Goal: Check status

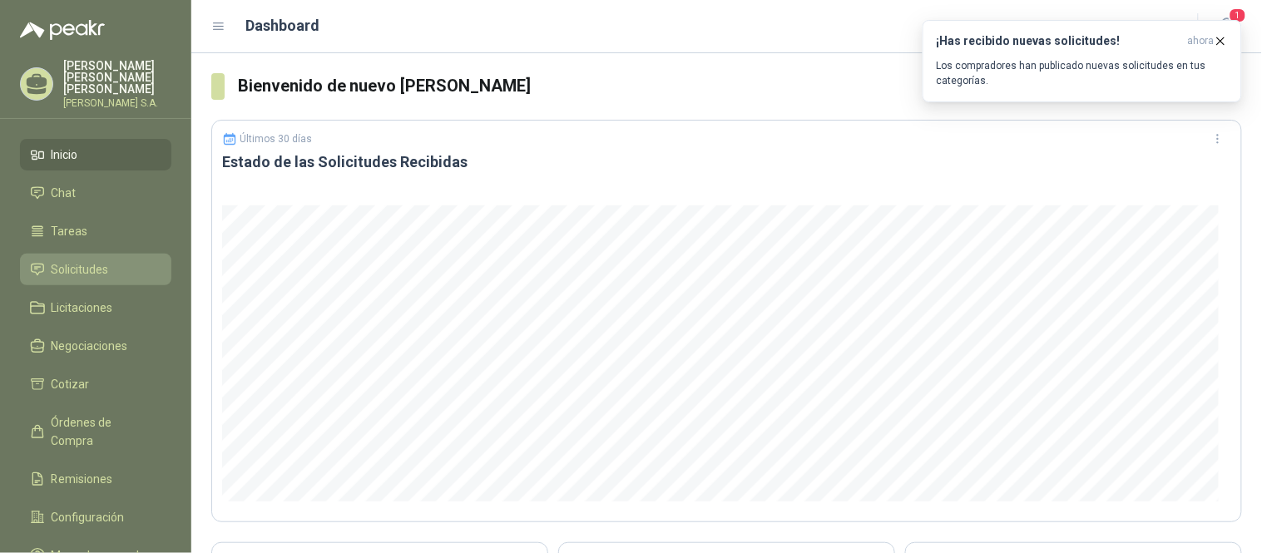
click at [63, 260] on span "Solicitudes" at bounding box center [80, 269] width 57 height 18
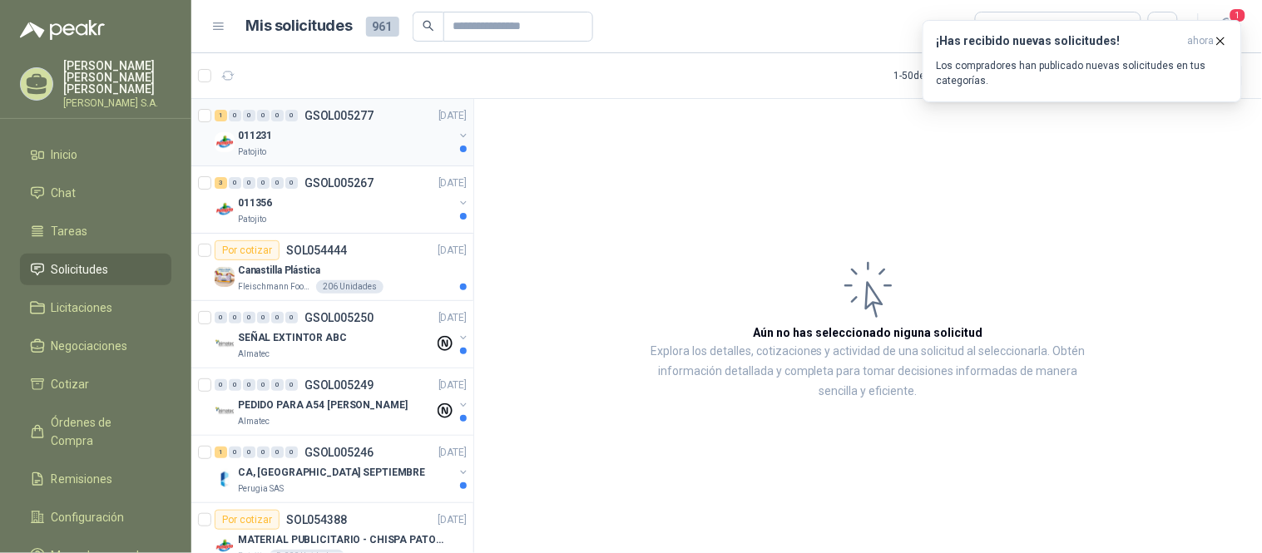
click at [275, 120] on div "0" at bounding box center [277, 116] width 12 height 12
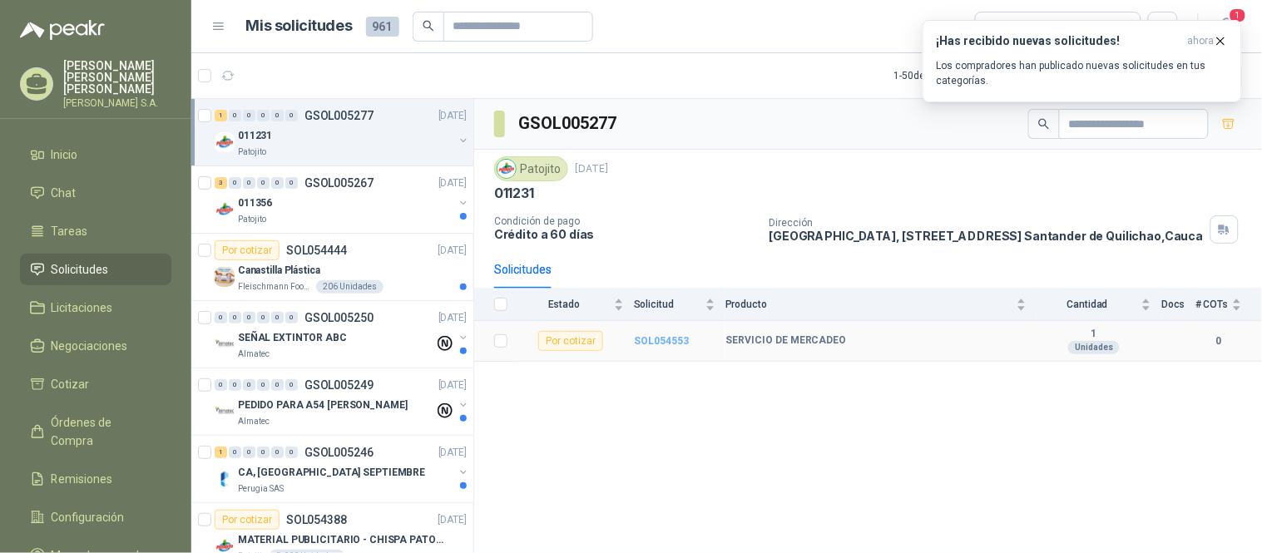
click at [651, 347] on b "SOL054553" at bounding box center [661, 341] width 55 height 12
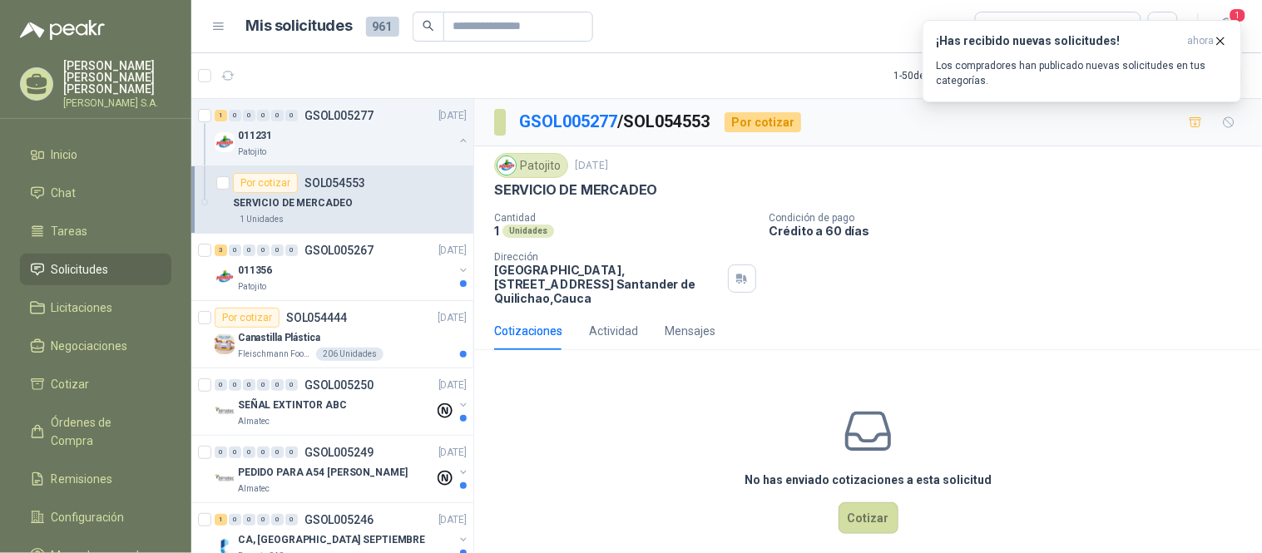
scroll to position [15, 0]
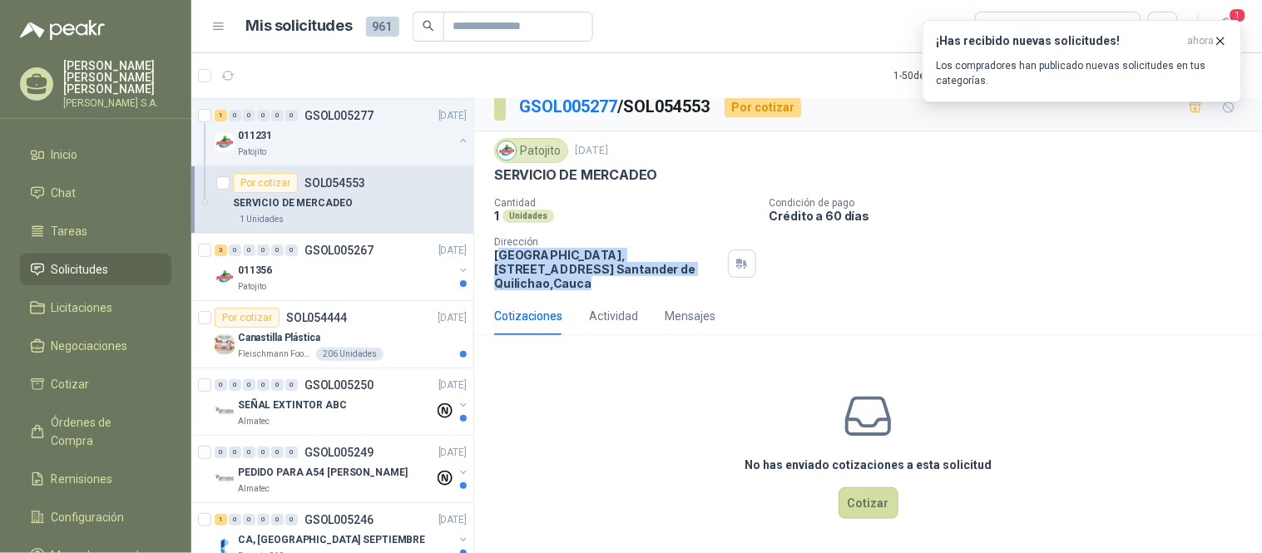
drag, startPoint x: 505, startPoint y: 259, endPoint x: 675, endPoint y: 281, distance: 171.2
click at [675, 281] on p "[GEOGRAPHIC_DATA], [STREET_ADDRESS]" at bounding box center [607, 269] width 227 height 42
